Goal: Information Seeking & Learning: Learn about a topic

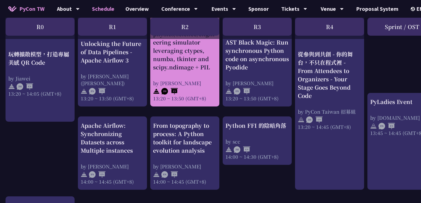
scroll to position [508, 0]
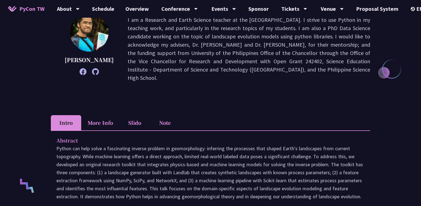
scroll to position [100, 0]
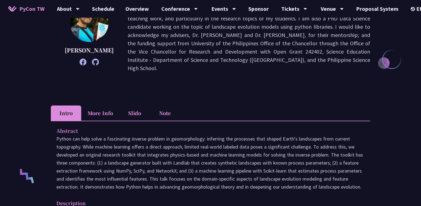
click at [165, 112] on li "Note" at bounding box center [165, 112] width 30 height 15
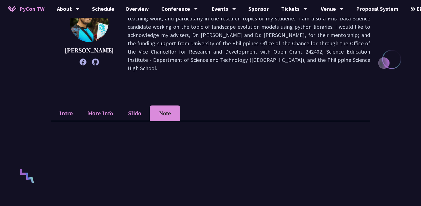
click at [98, 112] on li "More Info" at bounding box center [100, 112] width 38 height 15
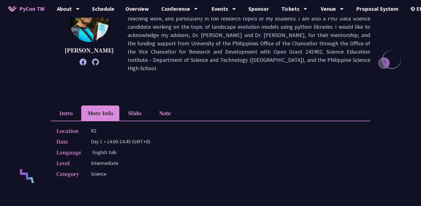
click at [66, 112] on li "Intro" at bounding box center [66, 112] width 30 height 15
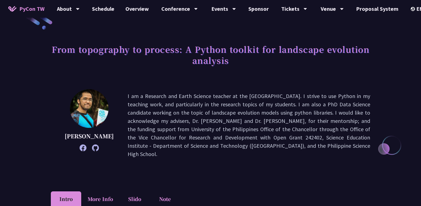
scroll to position [7, 0]
